Goal: Information Seeking & Learning: Learn about a topic

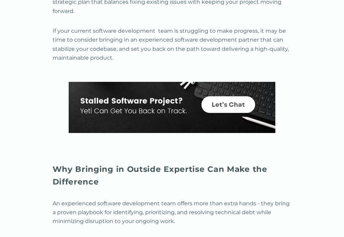
scroll to position [1416, 0]
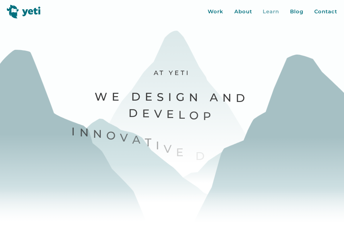
click at [269, 14] on div "Learn" at bounding box center [270, 12] width 16 height 8
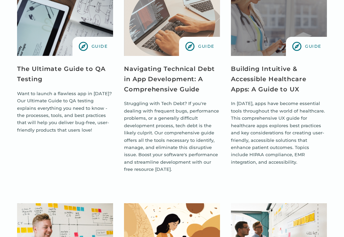
scroll to position [531, 0]
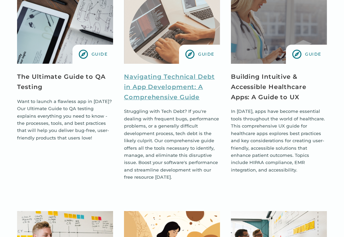
click at [182, 96] on link "Navigating Technical Debt in App Development: A Comprehensive Guide" at bounding box center [172, 87] width 96 height 30
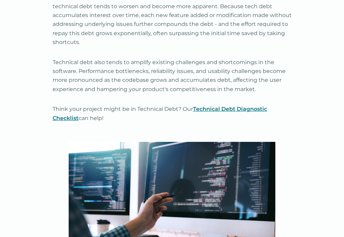
scroll to position [1614, 0]
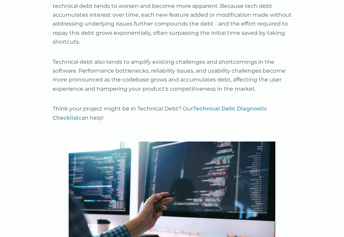
click at [227, 111] on link "Technical Debt Diagnostic Checklist" at bounding box center [160, 112] width 214 height 15
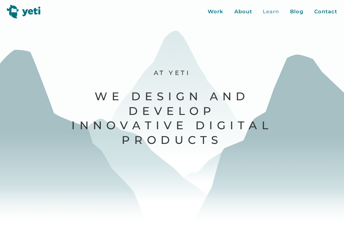
click at [271, 9] on div "Learn" at bounding box center [270, 12] width 16 height 8
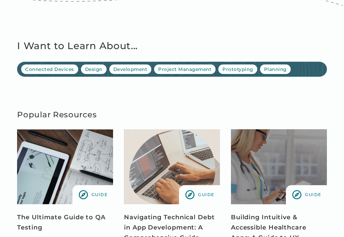
scroll to position [391, 0]
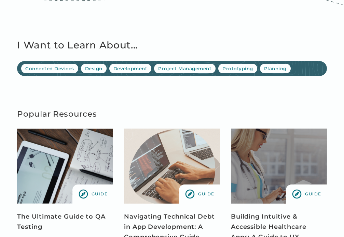
click at [160, 140] on img "view resource" at bounding box center [172, 166] width 96 height 75
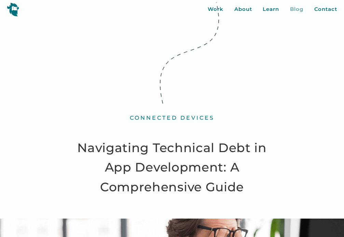
click at [294, 6] on div "Blog" at bounding box center [296, 9] width 13 height 8
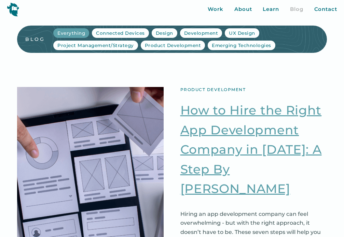
click at [243, 163] on link "How to Hire the Right App Development Company in 2025: A Step By Step Guide" at bounding box center [253, 150] width 146 height 98
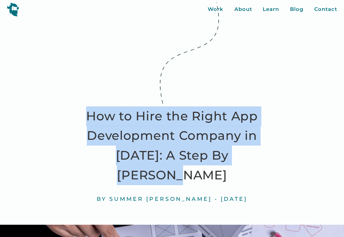
drag, startPoint x: 86, startPoint y: 116, endPoint x: 243, endPoint y: 159, distance: 163.4
click at [243, 159] on h1 "How to Hire the Right App Development Company in [DATE]: A Step By [PERSON_NAME]" at bounding box center [172, 145] width 206 height 78
copy h1 "How to Hire the Right App Development Company in 2025: A Step By Step Guide"
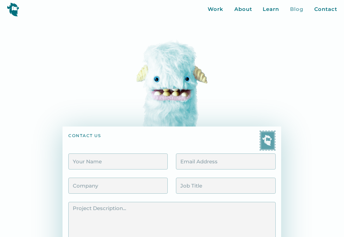
click at [299, 8] on div "Blog" at bounding box center [296, 9] width 13 height 8
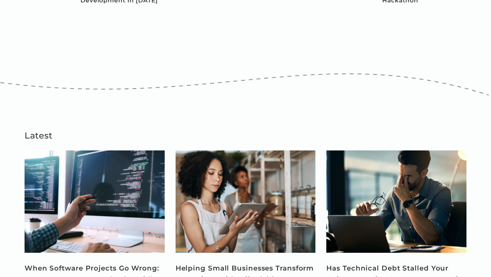
scroll to position [432, 0]
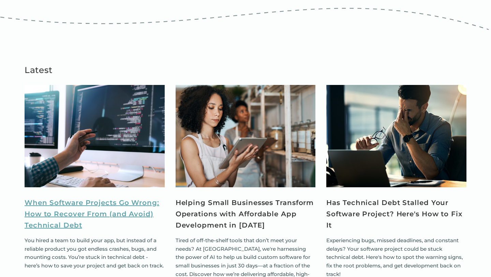
click at [113, 197] on link "When Software Projects Go Wrong: How to Recover From (and Avoid) Technical Debt" at bounding box center [95, 214] width 140 height 34
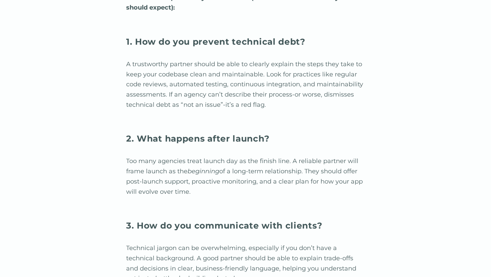
scroll to position [5495, 0]
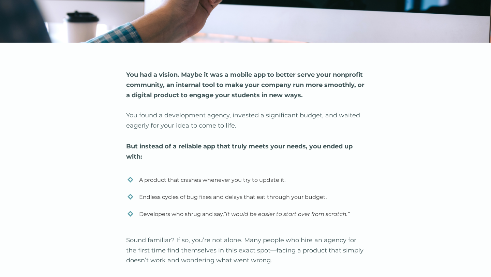
scroll to position [329, 0]
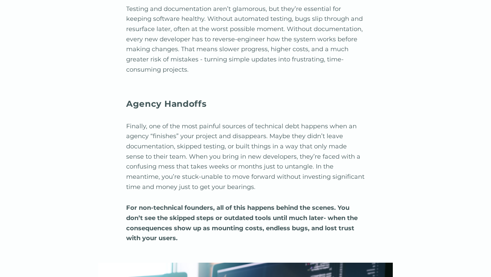
scroll to position [2113, 0]
